Goal: Information Seeking & Learning: Learn about a topic

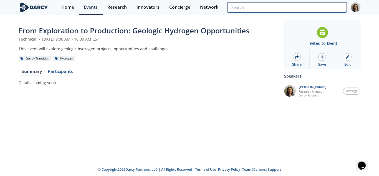
click at [306, 8] on input "search" at bounding box center [287, 7] width 120 height 10
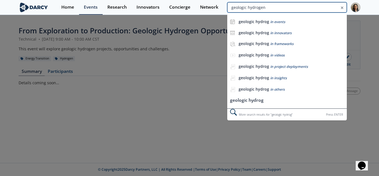
type input "geologic hydrogen"
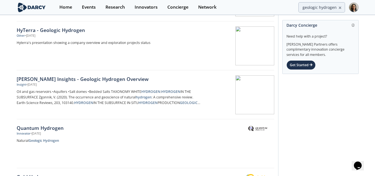
scroll to position [111, 0]
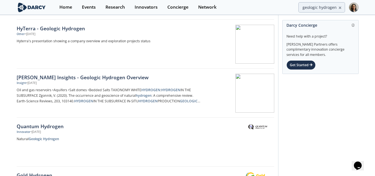
click at [95, 112] on div "Darcy Insights - Geologic Hydrogen Overview Insight • Mar 5, 2025 Oil and gas r…" at bounding box center [110, 92] width 187 height 39
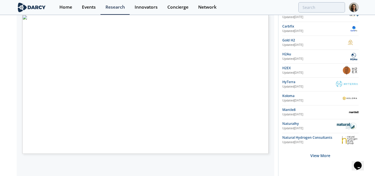
scroll to position [83, 0]
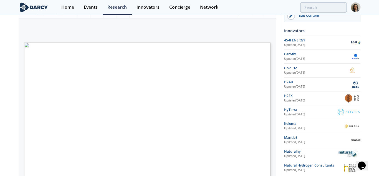
type input "2"
type input "3"
type input "7"
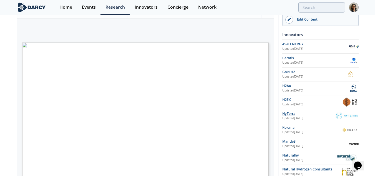
click at [299, 113] on div "HyTerra" at bounding box center [308, 113] width 53 height 5
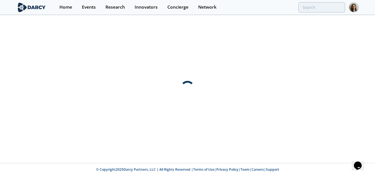
scroll to position [0, 0]
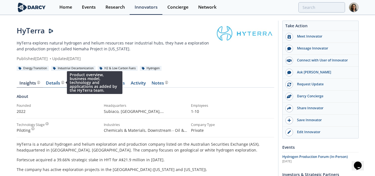
click at [62, 82] on img at bounding box center [62, 82] width 3 height 3
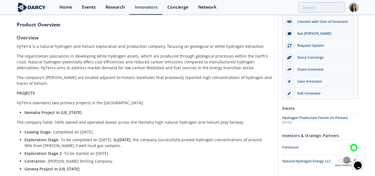
scroll to position [111, 0]
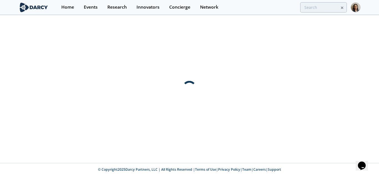
type input "geologic hydrogen"
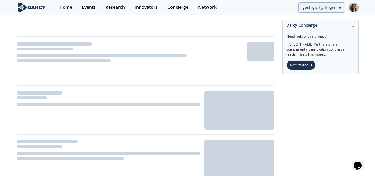
scroll to position [111, 0]
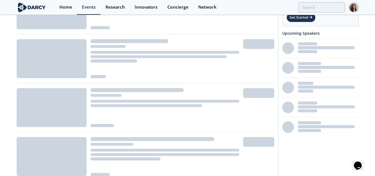
scroll to position [55, 0]
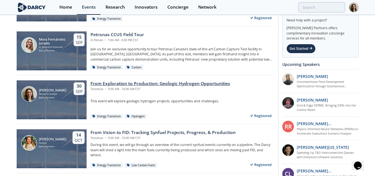
click at [112, 81] on div "From Exploration to Production: Geologic Hydrogen Opportunities" at bounding box center [159, 83] width 139 height 7
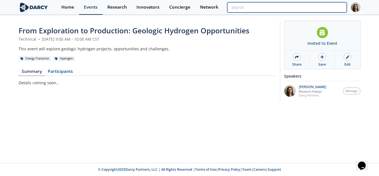
click at [308, 3] on input "search" at bounding box center [287, 7] width 120 height 10
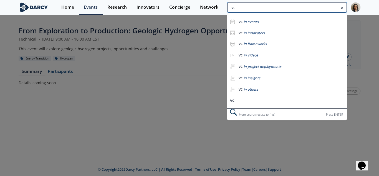
type input "v"
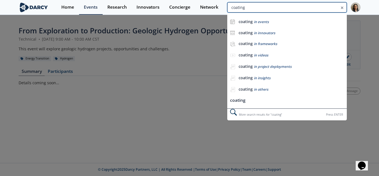
type input "coating"
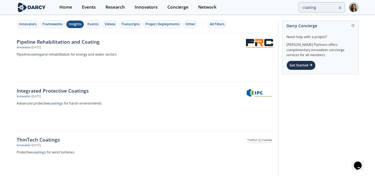
click at [72, 23] on div "Insights" at bounding box center [74, 24] width 13 height 5
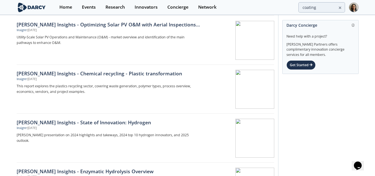
scroll to position [610, 0]
